Goal: Navigation & Orientation: Find specific page/section

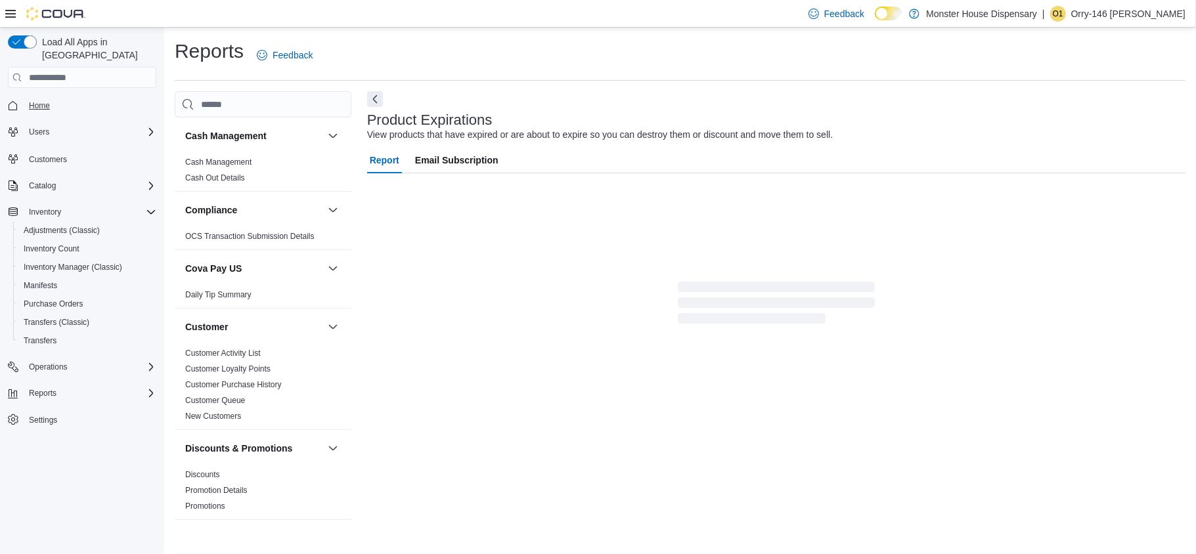
click at [27, 97] on span "Home" at bounding box center [90, 105] width 133 height 16
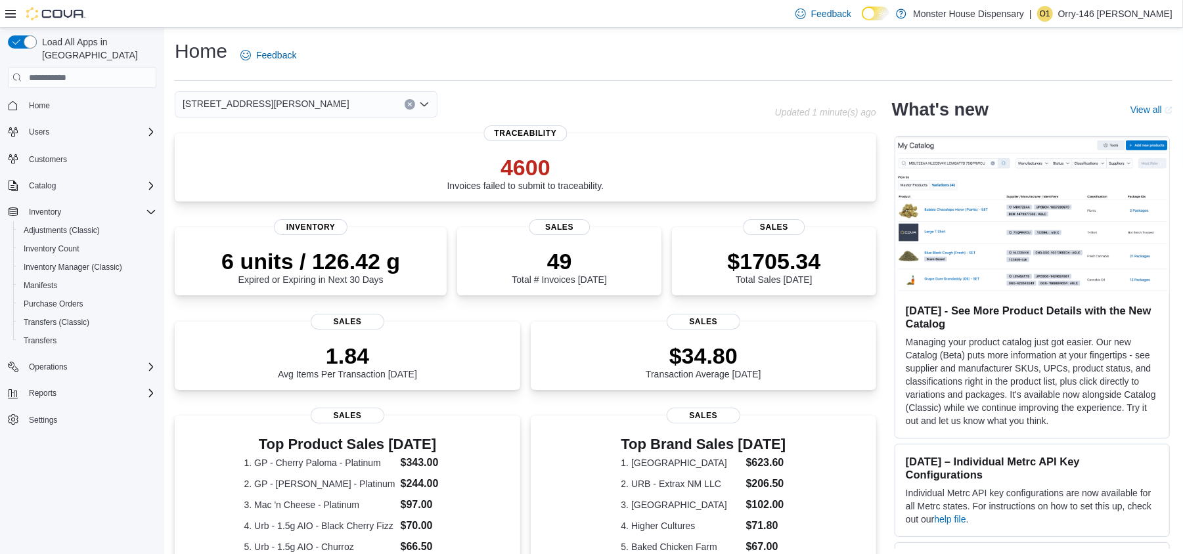
click at [426, 100] on icon "Open list of options" at bounding box center [424, 104] width 11 height 11
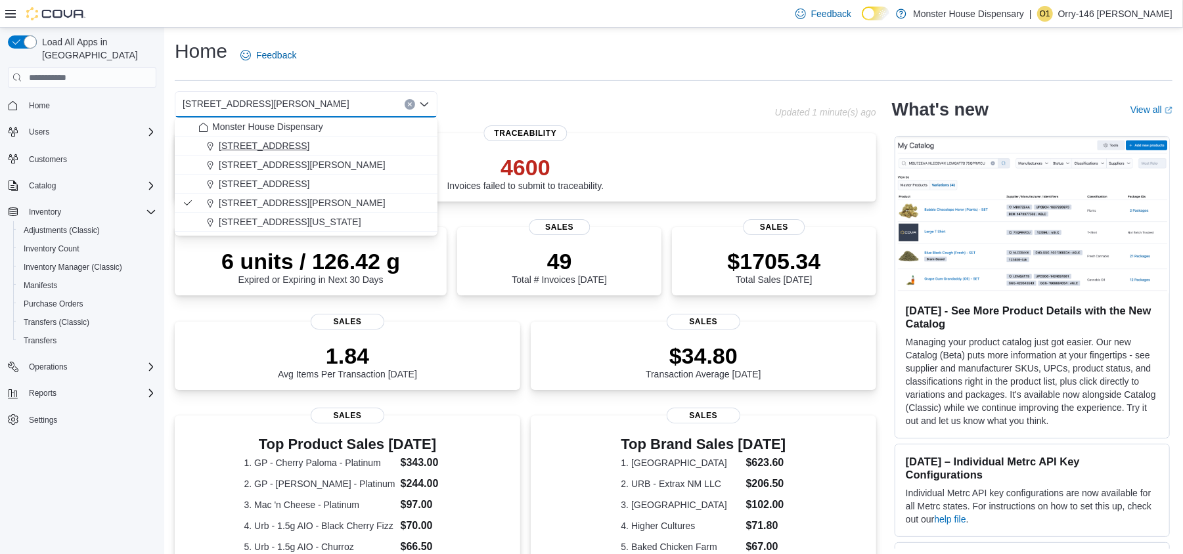
click at [288, 143] on span "[STREET_ADDRESS]" at bounding box center [264, 145] width 91 height 13
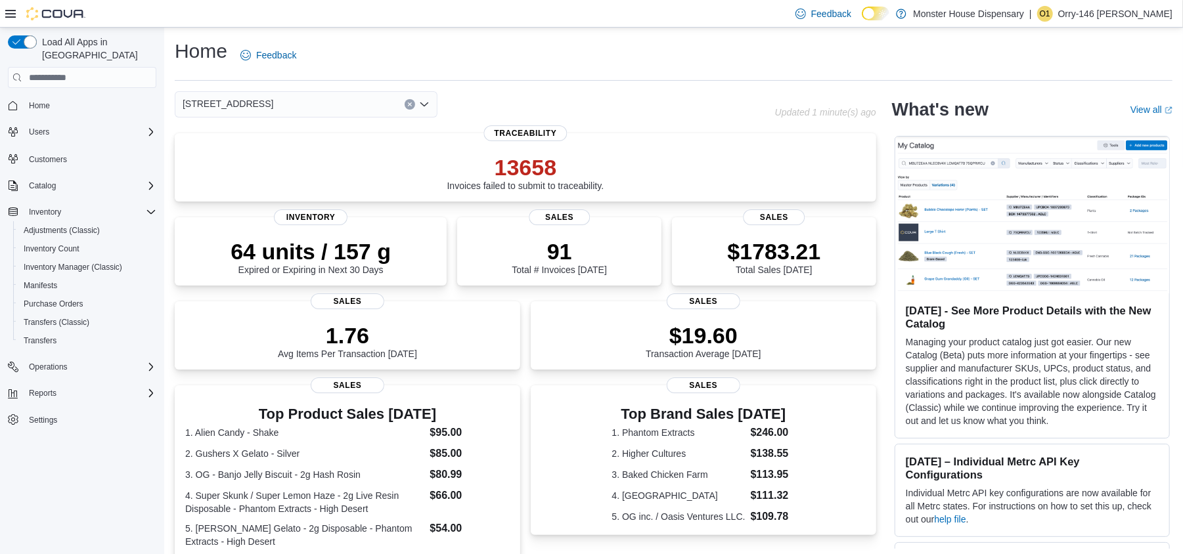
click at [426, 108] on icon "Open list of options" at bounding box center [424, 104] width 11 height 11
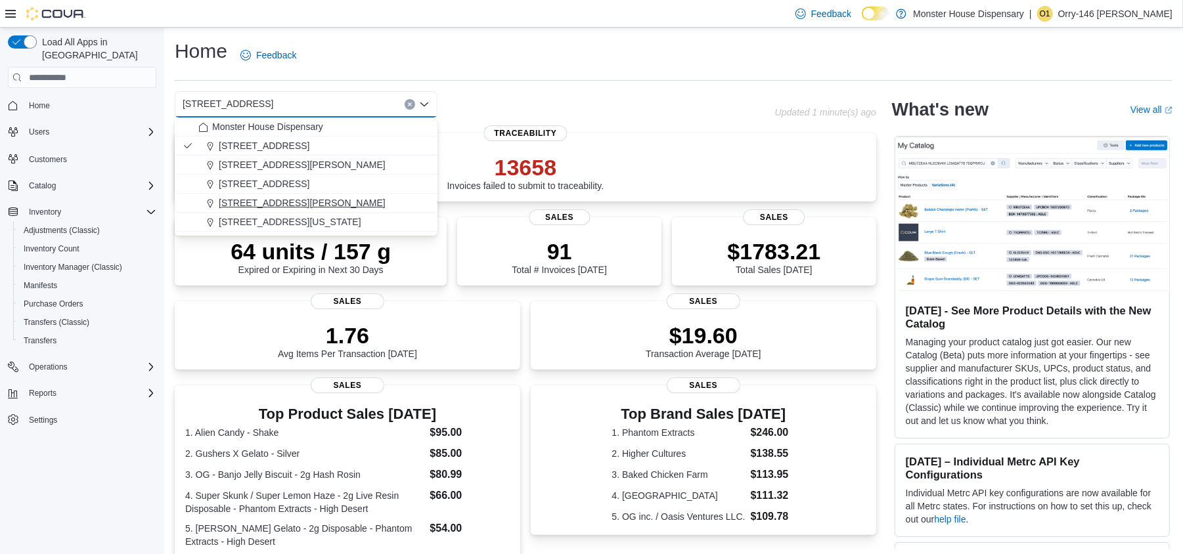
click at [277, 198] on span "[STREET_ADDRESS][PERSON_NAME]" at bounding box center [302, 202] width 167 height 13
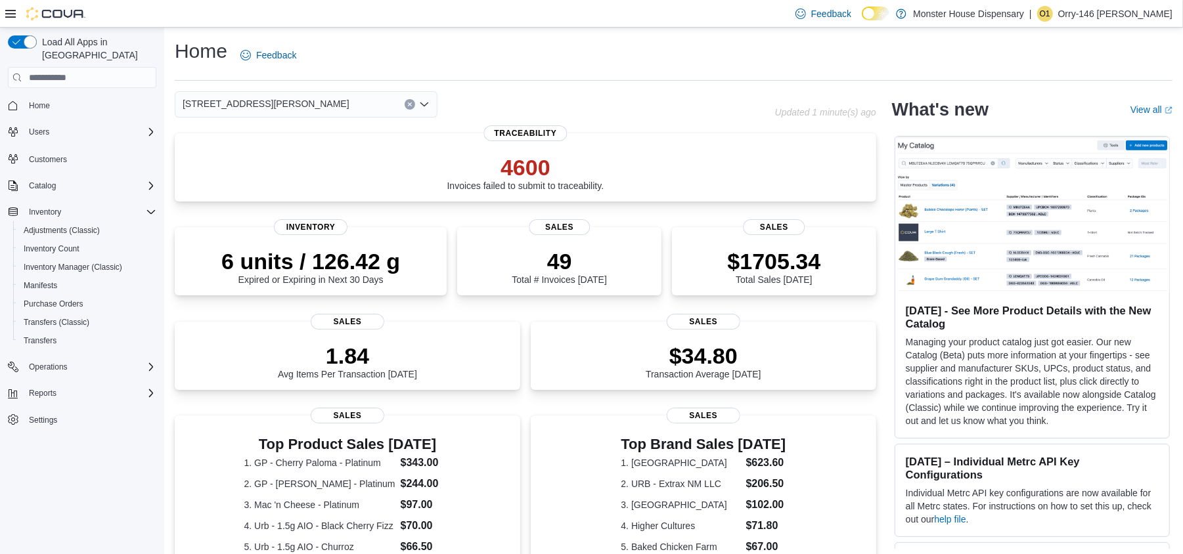
click at [422, 104] on icon "Open list of options" at bounding box center [424, 104] width 8 height 4
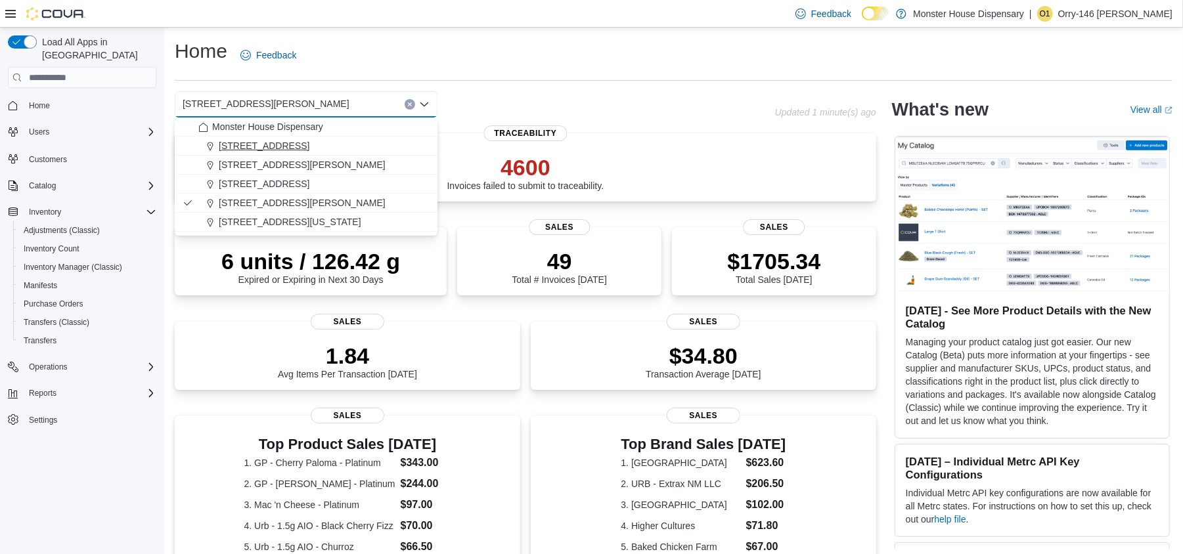
click at [268, 143] on span "[STREET_ADDRESS]" at bounding box center [264, 145] width 91 height 13
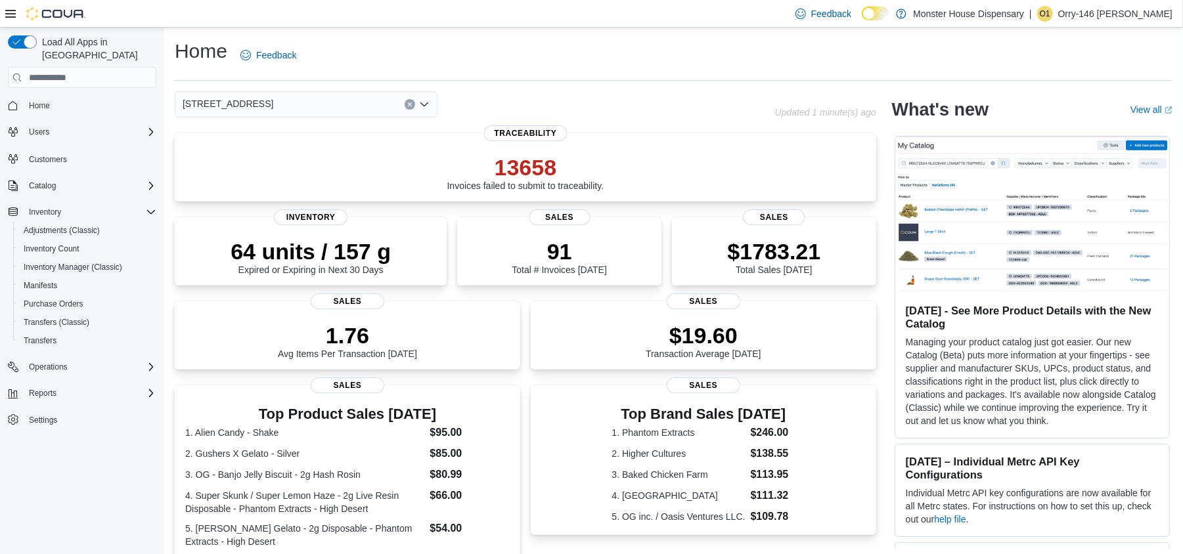
click at [426, 105] on icon "Open list of options" at bounding box center [424, 104] width 8 height 4
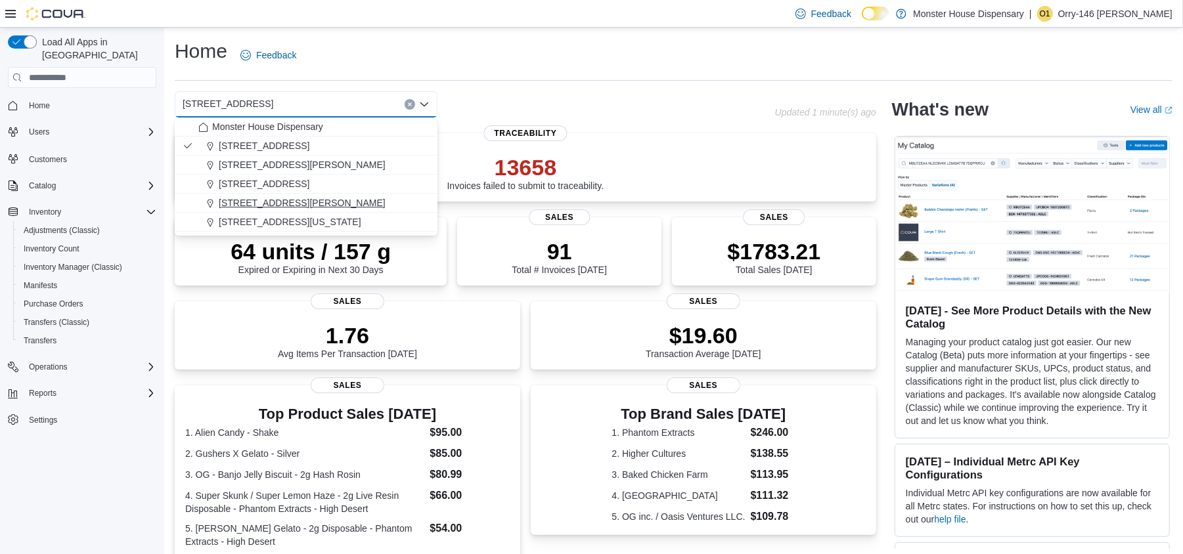
click at [277, 201] on span "[STREET_ADDRESS][PERSON_NAME]" at bounding box center [302, 202] width 167 height 13
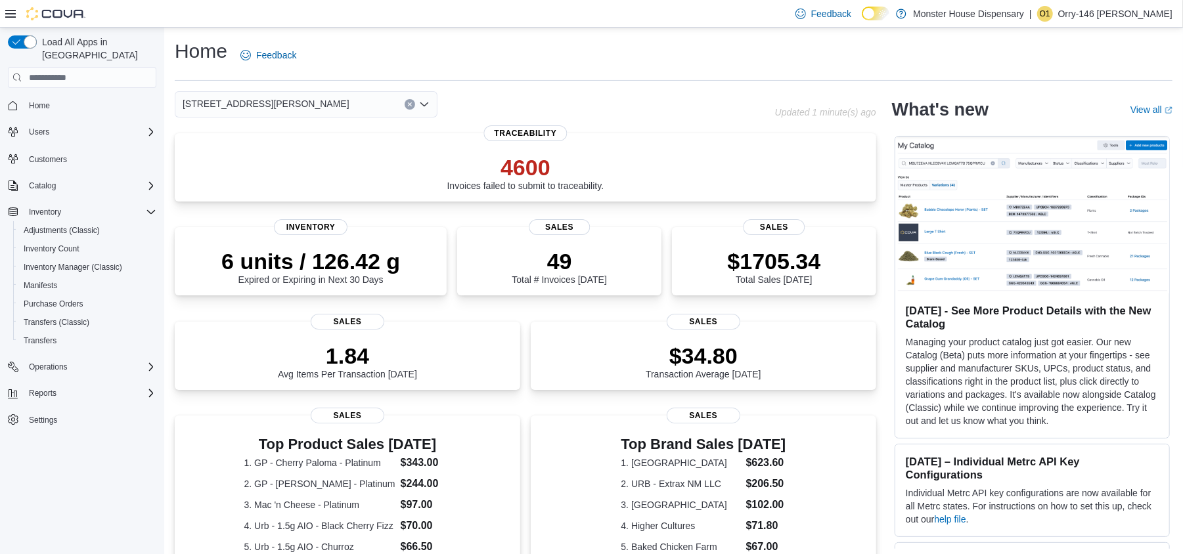
click at [673, 212] on div "4600 Invoices failed to submit to traceability. Traceability 6 units / 126.42 g…" at bounding box center [526, 499] width 702 height 733
drag, startPoint x: 426, startPoint y: 106, endPoint x: 432, endPoint y: 113, distance: 8.4
click at [426, 109] on icon "Open list of options" at bounding box center [424, 104] width 11 height 11
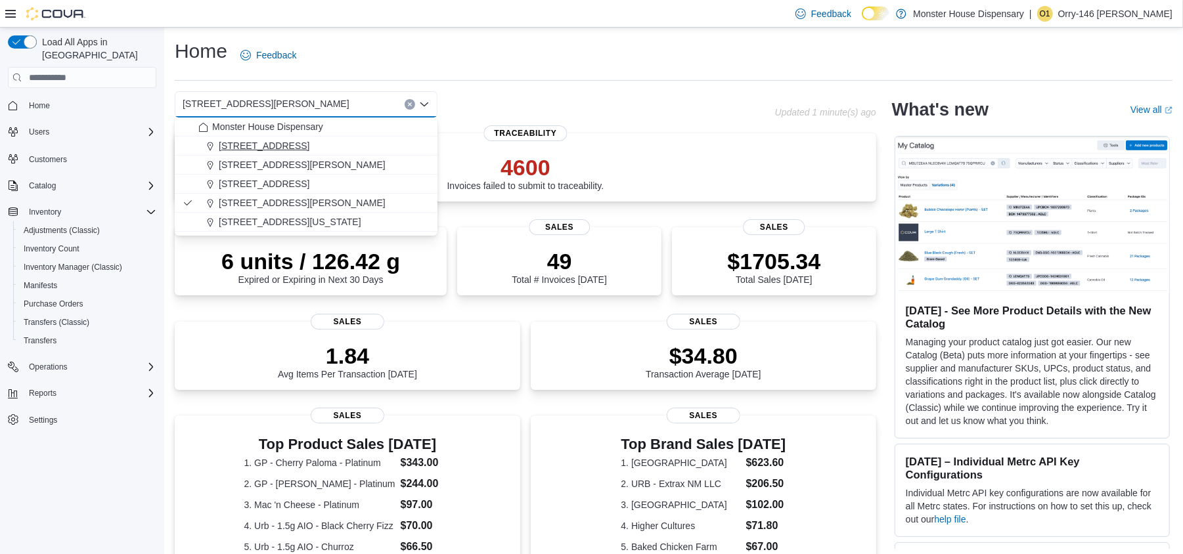
click at [280, 145] on span "[STREET_ADDRESS]" at bounding box center [264, 145] width 91 height 13
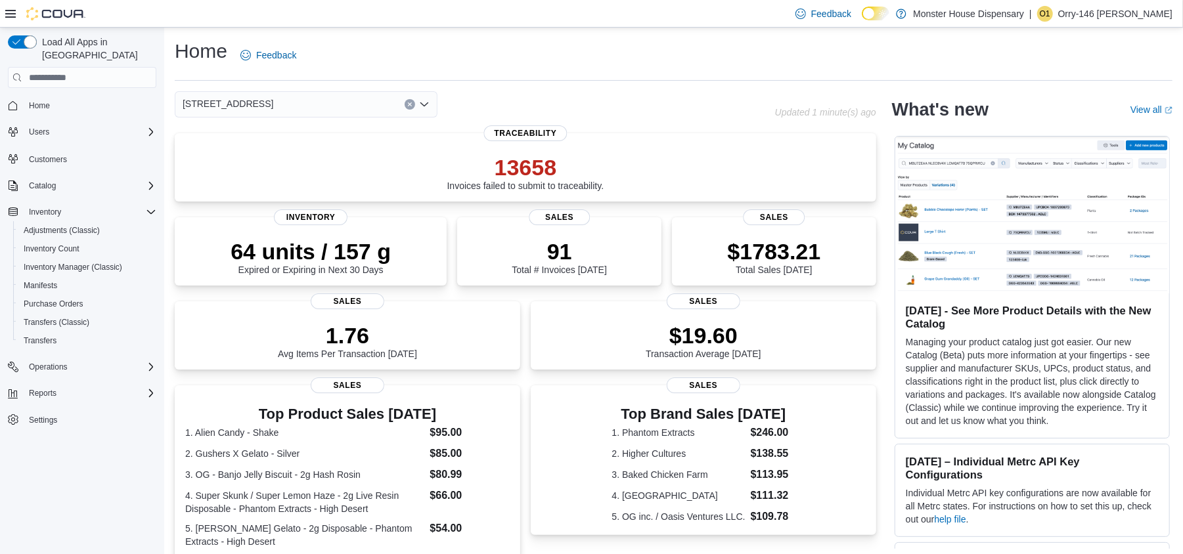
click at [426, 105] on icon "Open list of options" at bounding box center [424, 104] width 8 height 4
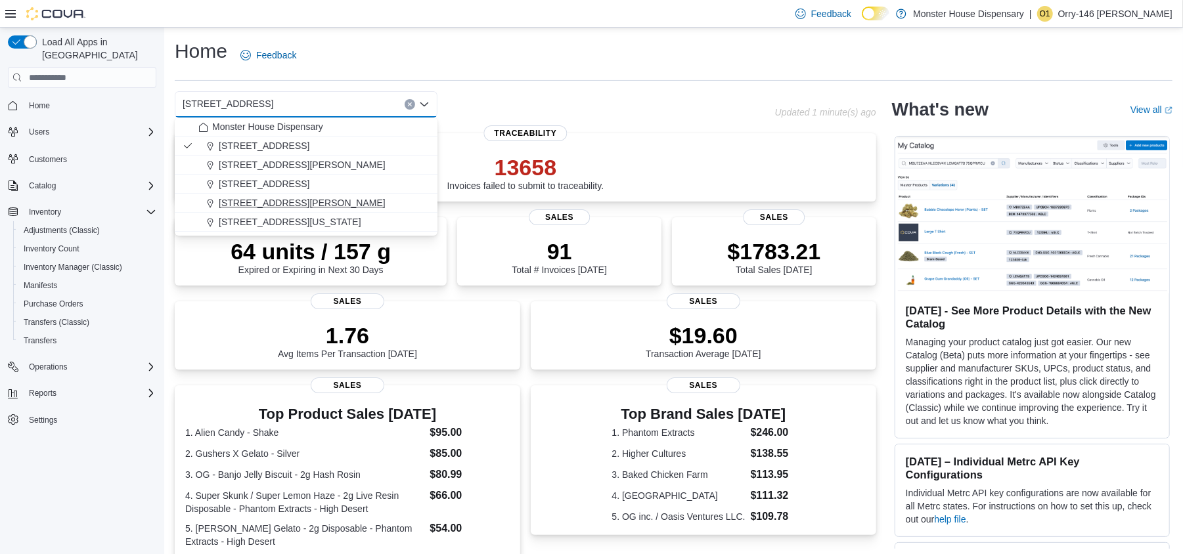
click at [254, 198] on span "[STREET_ADDRESS][PERSON_NAME]" at bounding box center [302, 202] width 167 height 13
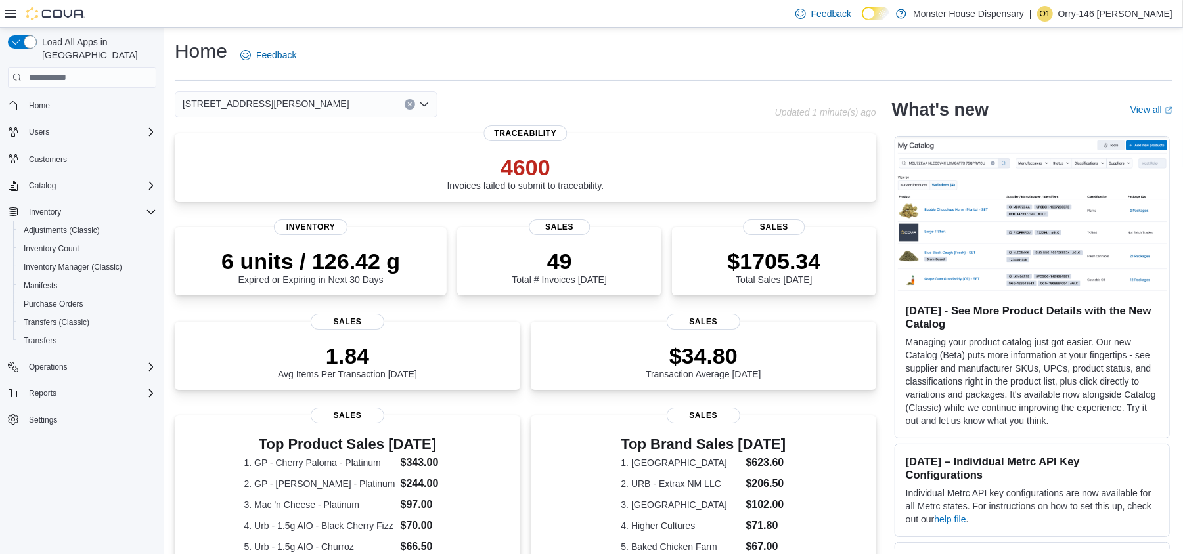
click at [673, 240] on div "6 units / 126.42 g Expired or Expiring in Next 30 Days Inventory 49 Total # Inv…" at bounding box center [526, 266] width 702 height 78
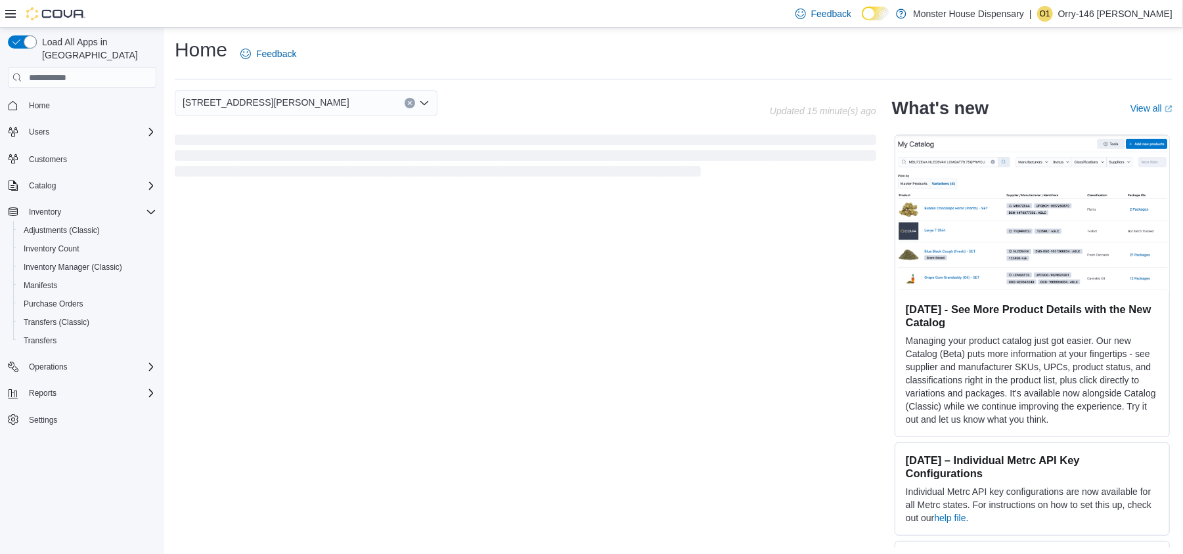
scroll to position [5, 0]
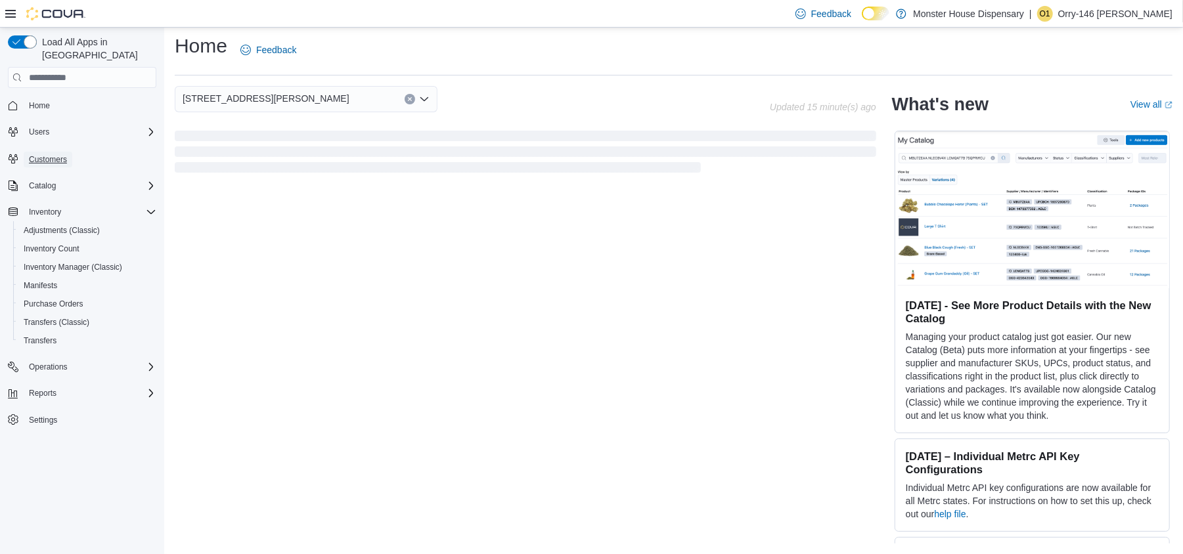
click at [42, 154] on span "Customers" at bounding box center [48, 159] width 38 height 11
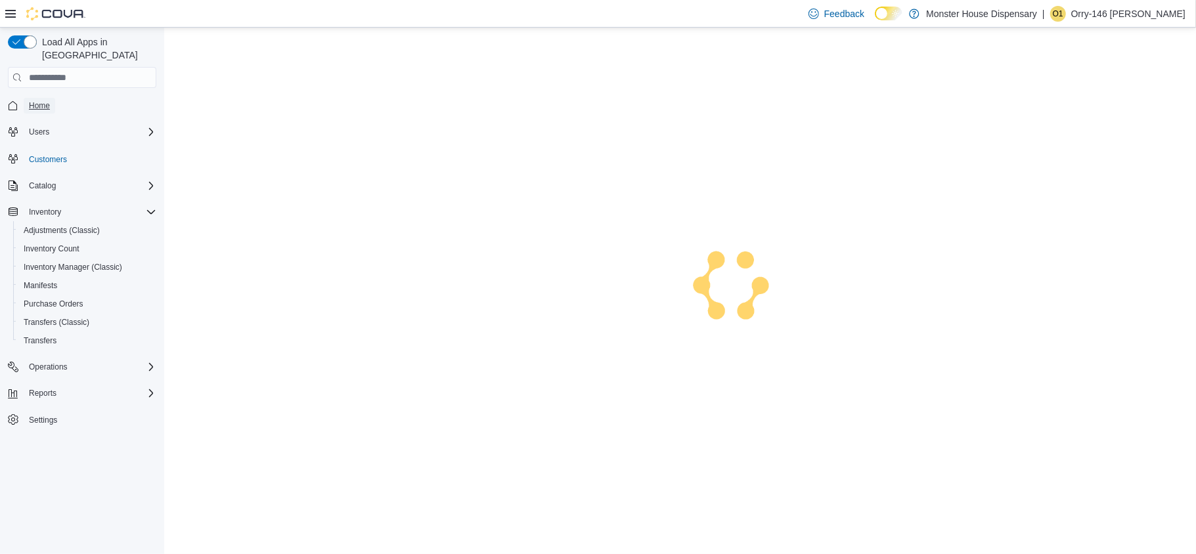
click at [37, 101] on span "Home" at bounding box center [39, 106] width 21 height 11
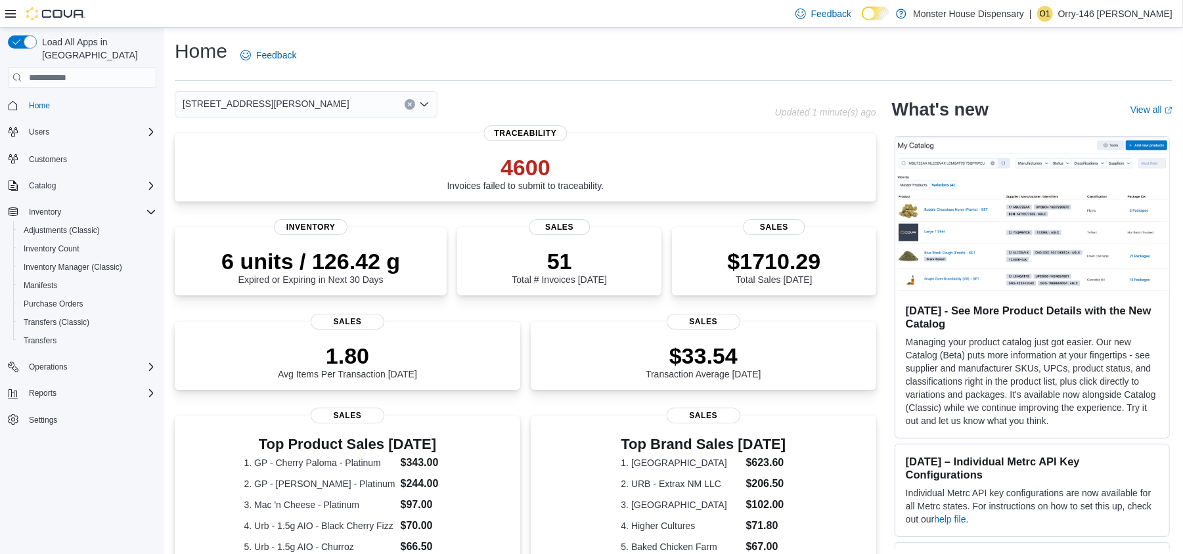
click at [426, 104] on icon "Open list of options" at bounding box center [424, 104] width 8 height 4
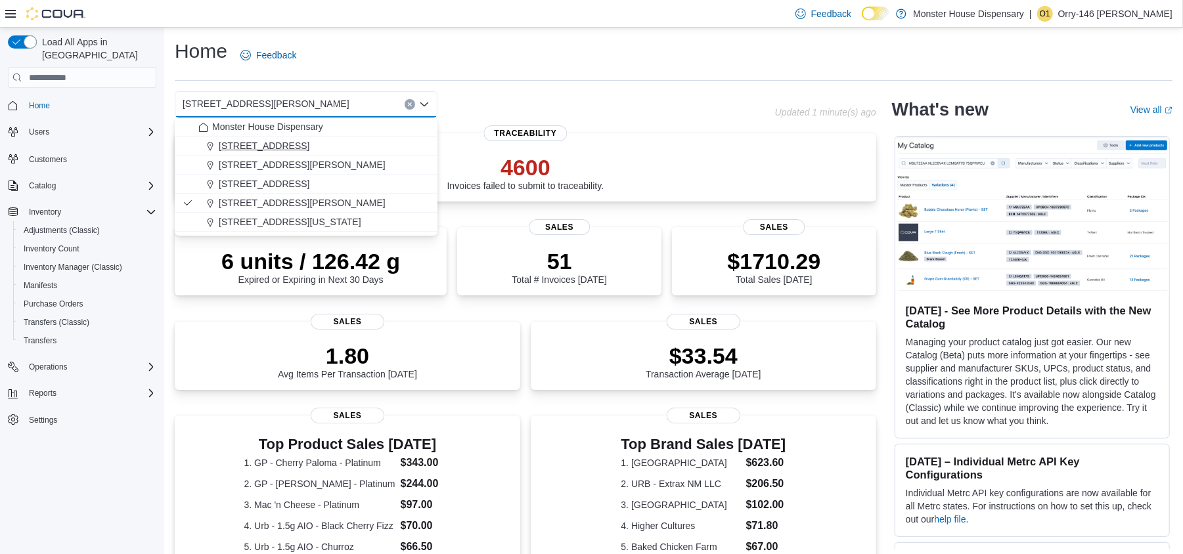
click at [292, 145] on span "[STREET_ADDRESS]" at bounding box center [264, 145] width 91 height 13
